Goal: Transaction & Acquisition: Purchase product/service

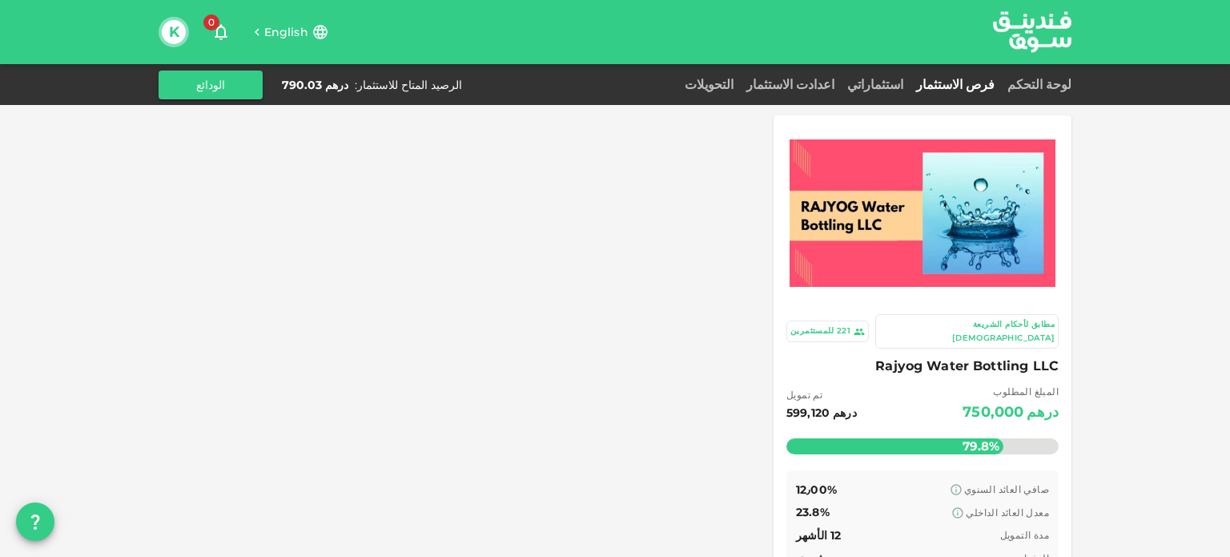
scroll to position [124, 0]
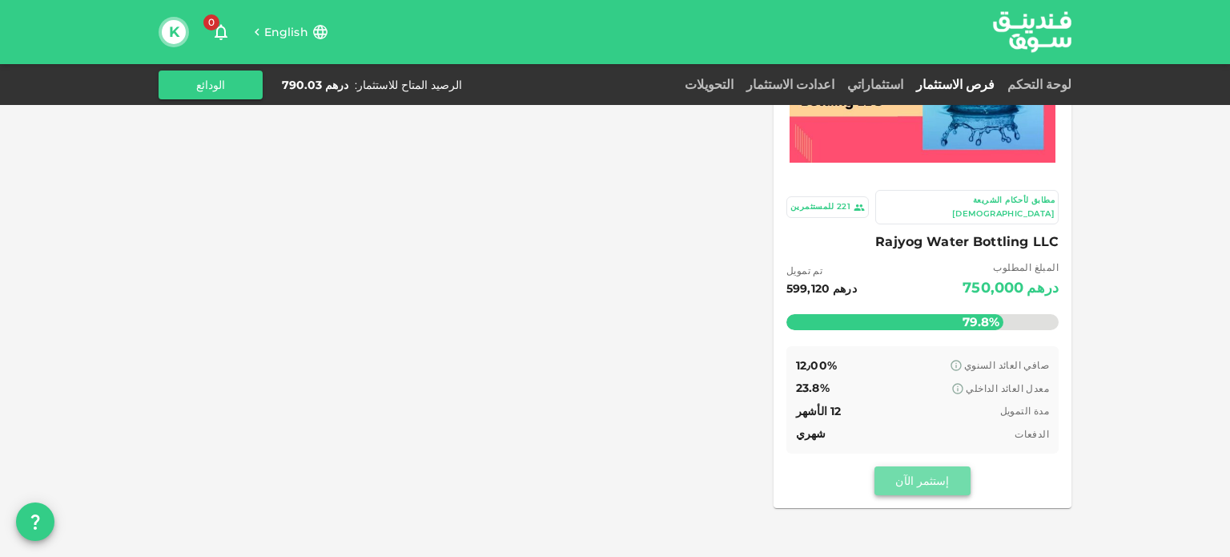
click at [935, 471] on button "إستثمر الآن" at bounding box center [923, 480] width 96 height 29
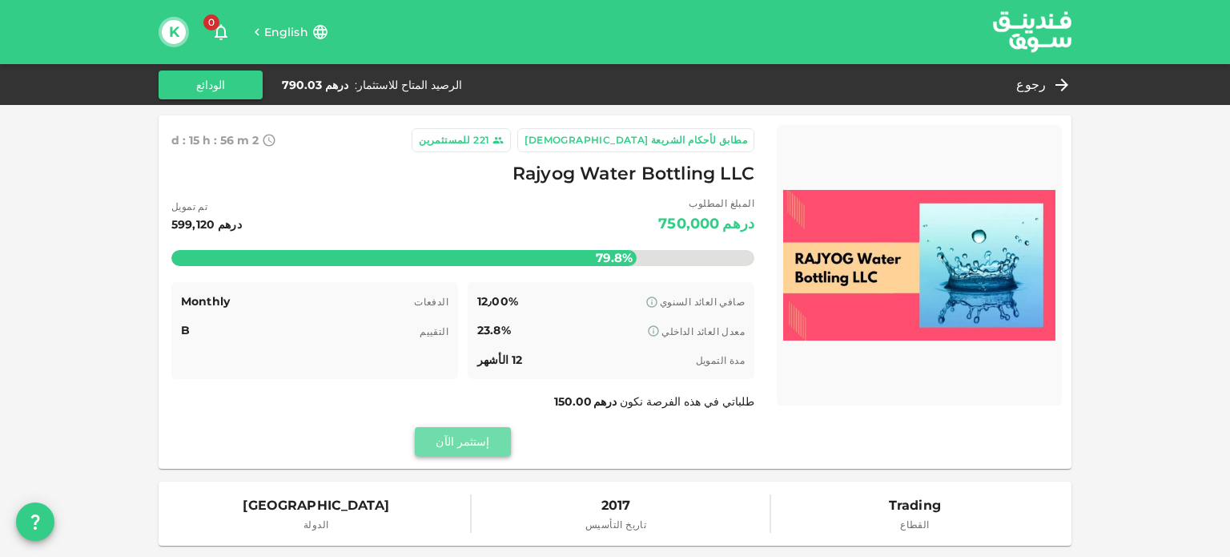
click at [476, 449] on button "إستثمر الآن" at bounding box center [463, 441] width 96 height 29
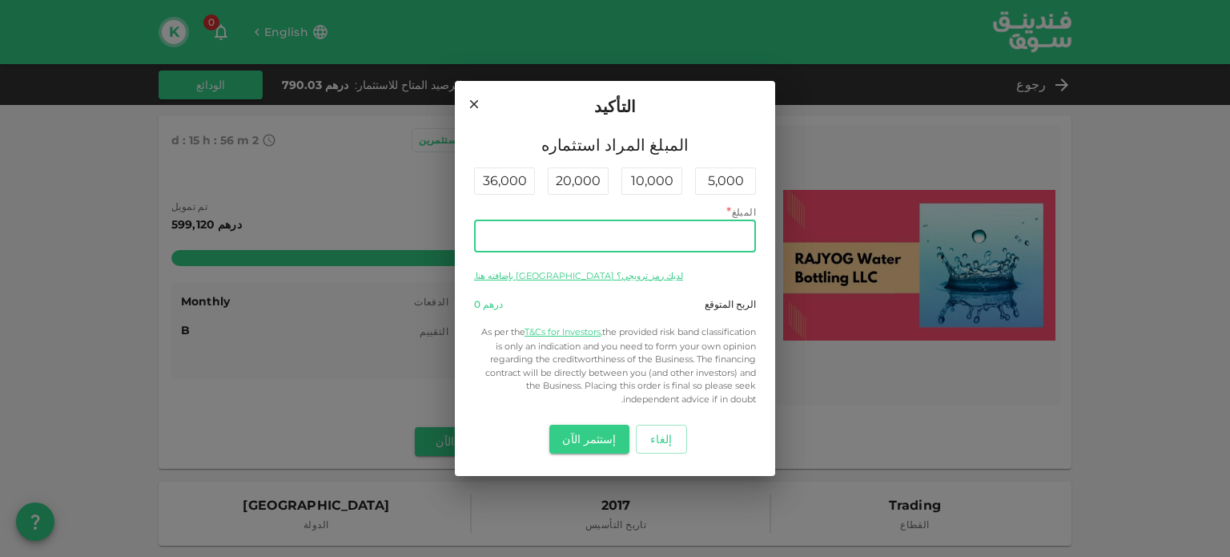
click at [634, 242] on input "المبلغ" at bounding box center [615, 236] width 282 height 32
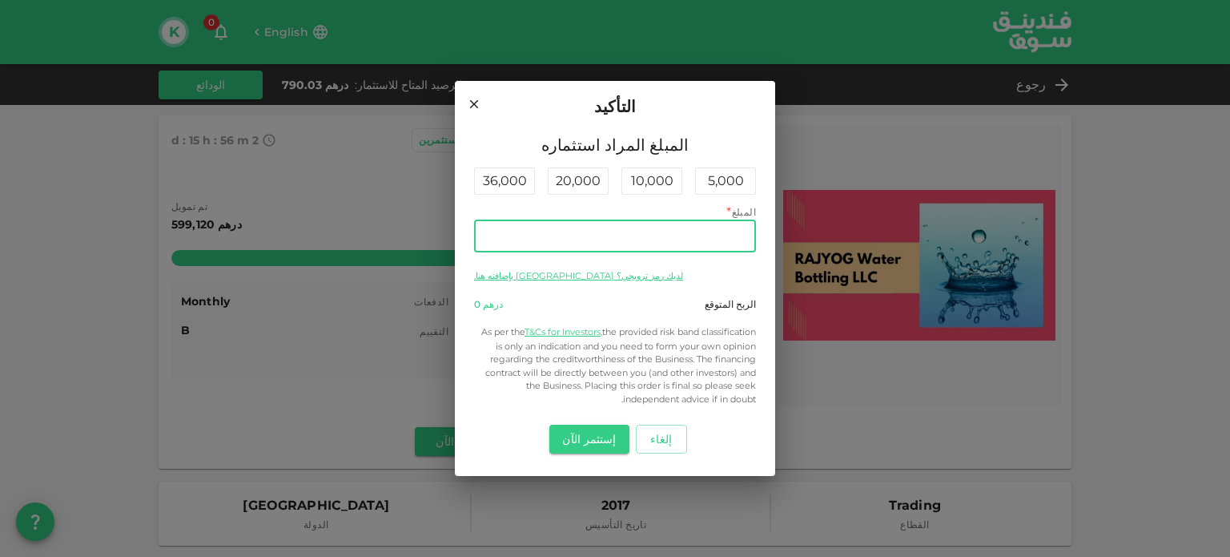
click at [634, 242] on input "المبلغ" at bounding box center [615, 236] width 282 height 32
click at [727, 226] on input "المبلغ" at bounding box center [615, 236] width 282 height 32
drag, startPoint x: 727, startPoint y: 226, endPoint x: 730, endPoint y: 236, distance: 10.9
click at [730, 236] on input "المبلغ" at bounding box center [615, 236] width 282 height 32
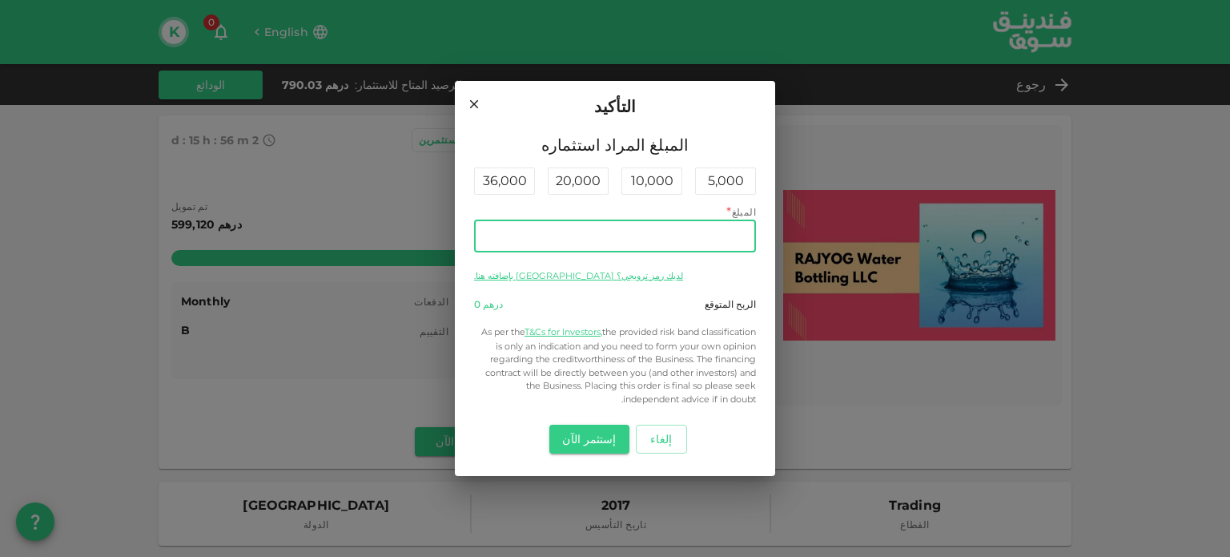
click at [730, 236] on input "المبلغ" at bounding box center [615, 236] width 282 height 32
click at [734, 241] on input "4,000" at bounding box center [615, 236] width 282 height 32
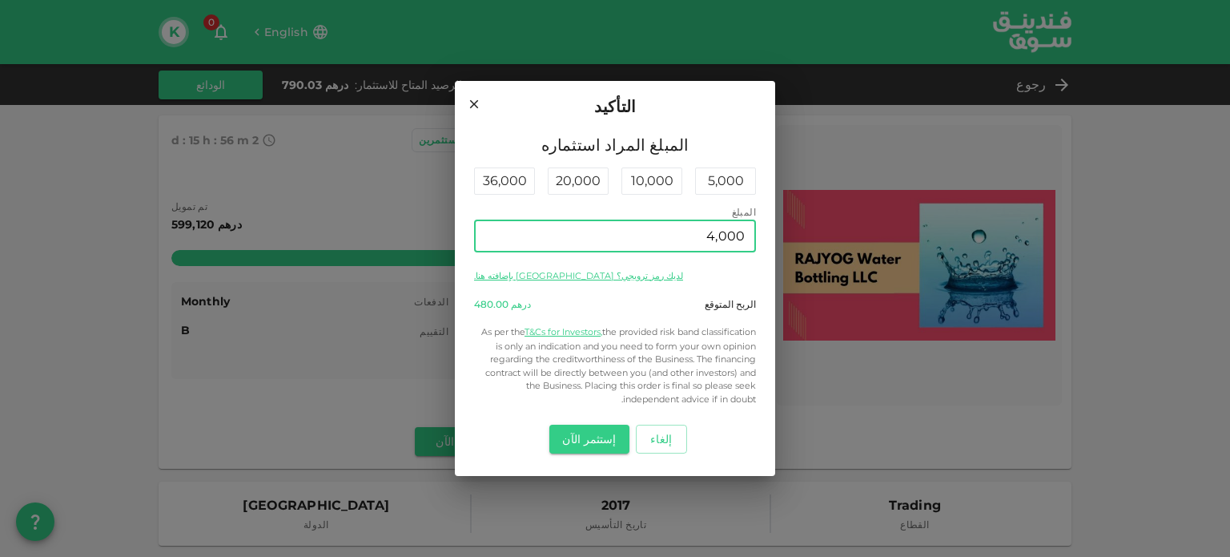
click at [734, 241] on input "4,000" at bounding box center [615, 236] width 282 height 32
type input "790"
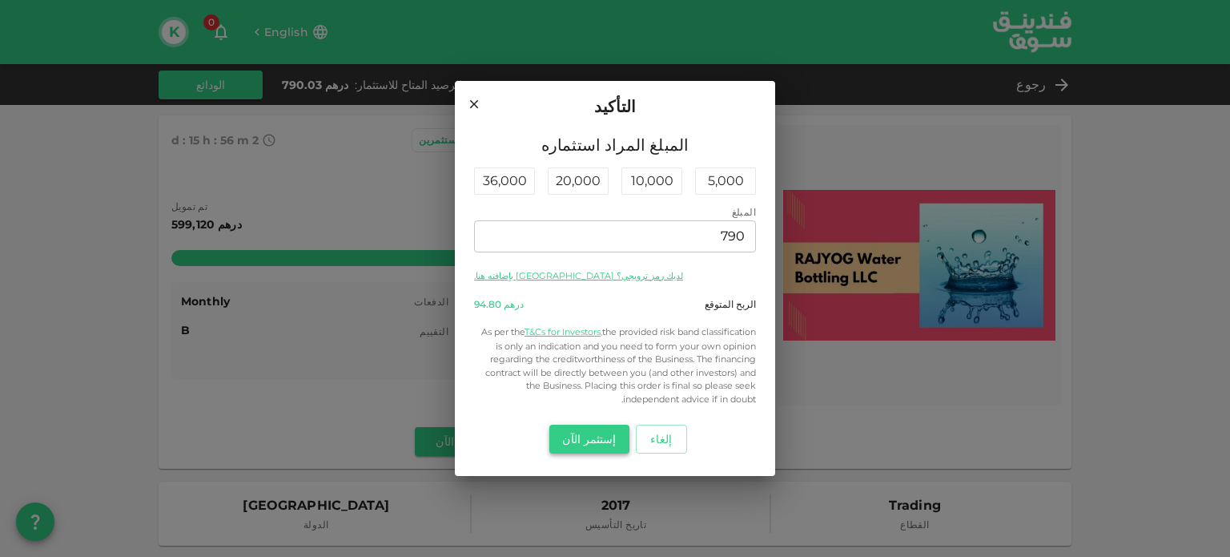
click at [610, 436] on button "إستثمر الآن" at bounding box center [588, 439] width 79 height 29
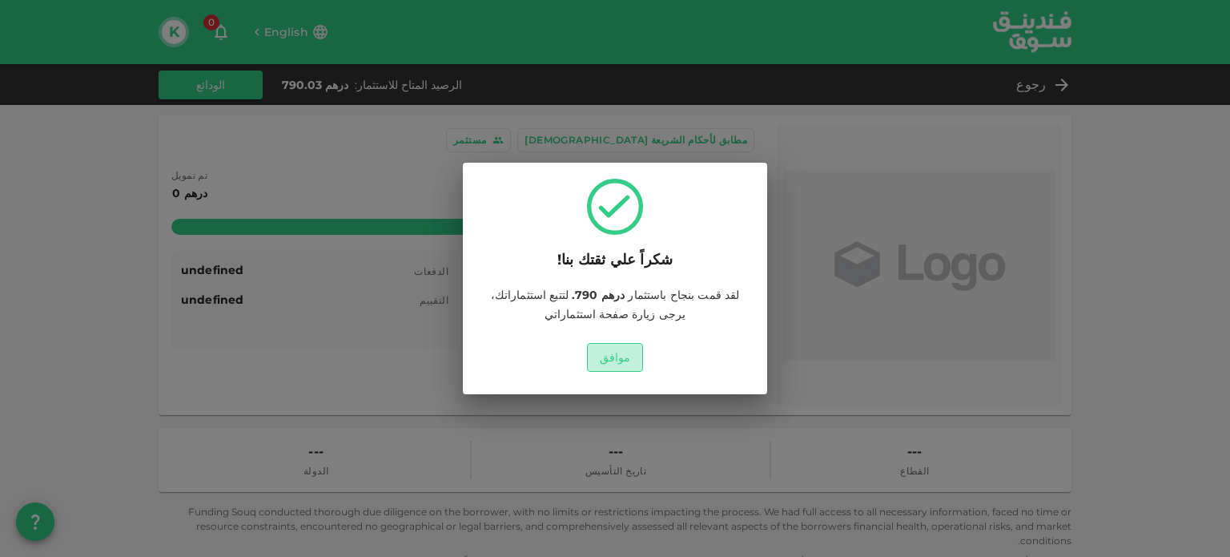
click at [630, 364] on button "موافق" at bounding box center [615, 357] width 57 height 29
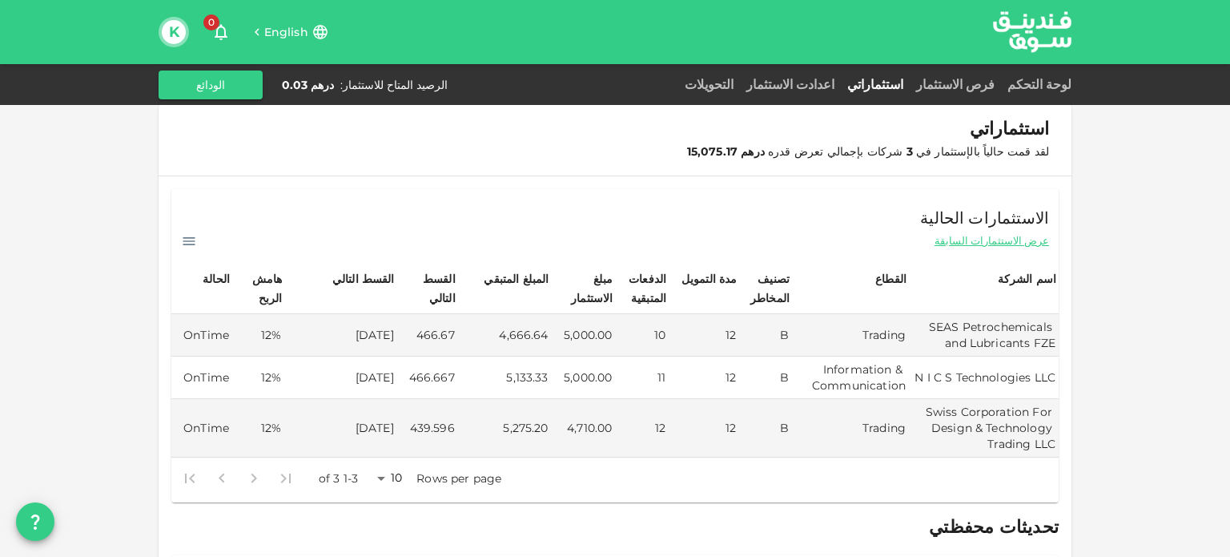
scroll to position [237, 0]
